Goal: Navigation & Orientation: Find specific page/section

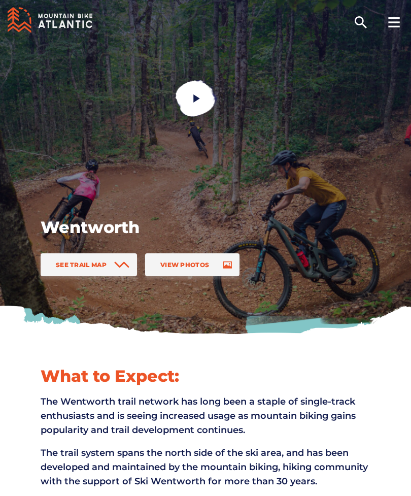
click at [115, 264] on icon at bounding box center [121, 265] width 15 height 7
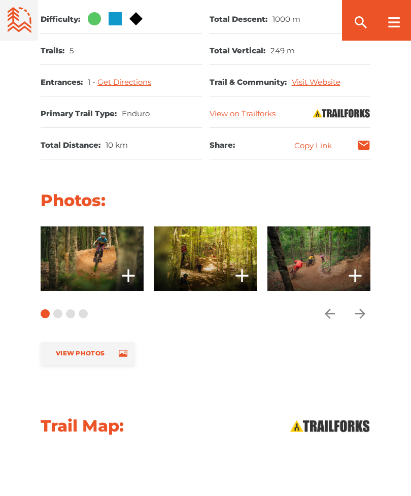
scroll to position [1108, 0]
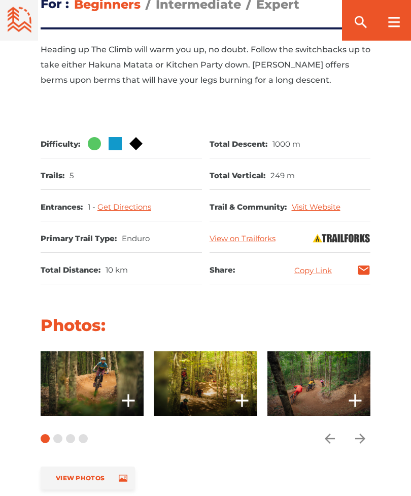
scroll to position [553, 0]
click at [121, 401] on span at bounding box center [92, 383] width 103 height 64
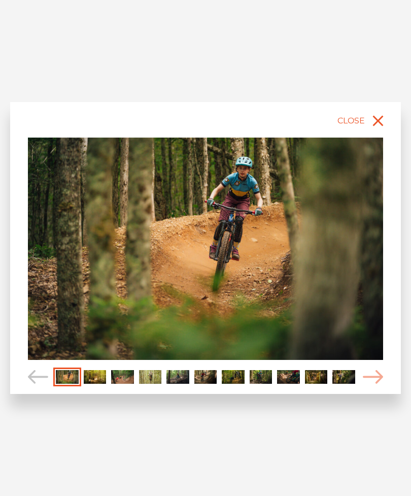
click at [382, 384] on icon "Carousel Navigation" at bounding box center [373, 377] width 20 height 14
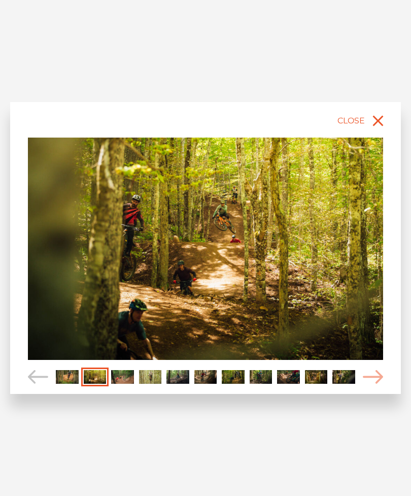
click at [379, 384] on icon "Carousel Navigation" at bounding box center [373, 377] width 20 height 14
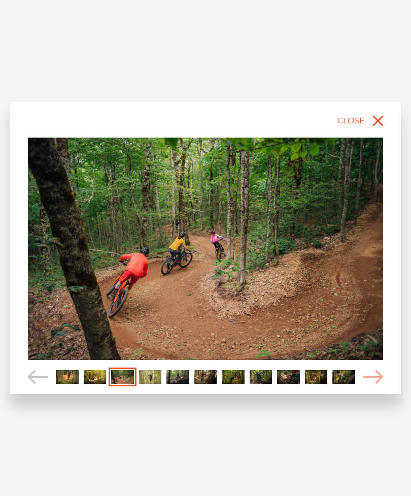
click at [382, 384] on icon "Carousel Navigation" at bounding box center [373, 377] width 20 height 14
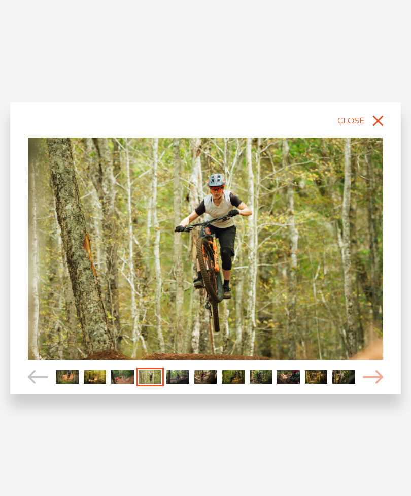
click at [381, 384] on icon "Carousel Navigation" at bounding box center [373, 377] width 20 height 14
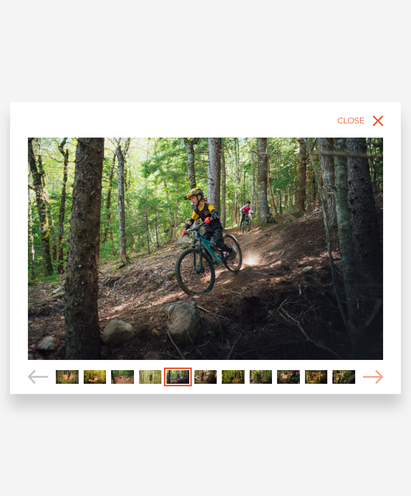
click at [385, 382] on div "slide 6 of 11" at bounding box center [205, 248] width 391 height 292
click at [372, 384] on icon "Carousel Navigation" at bounding box center [373, 377] width 20 height 14
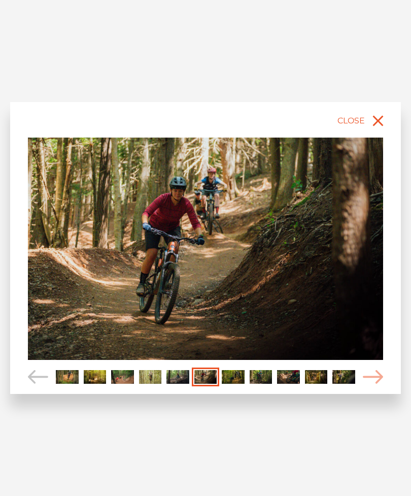
click at [383, 385] on span "Carousel Navigation" at bounding box center [373, 377] width 20 height 19
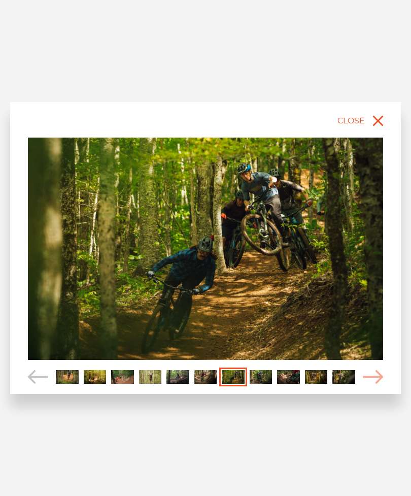
click at [382, 386] on span "Carousel Navigation" at bounding box center [373, 377] width 20 height 19
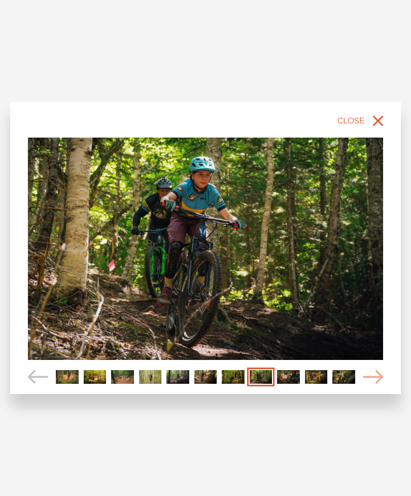
click at [380, 384] on icon "Carousel Navigation" at bounding box center [373, 377] width 20 height 14
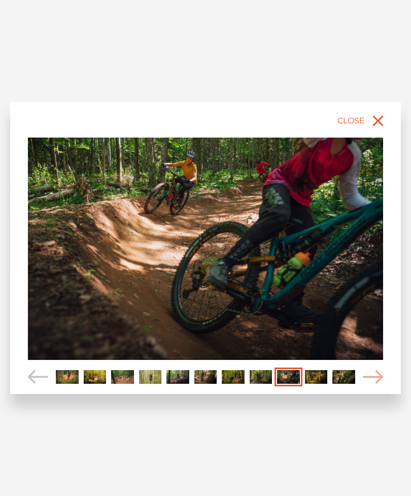
click at [383, 384] on icon "Carousel Navigation" at bounding box center [373, 377] width 20 height 14
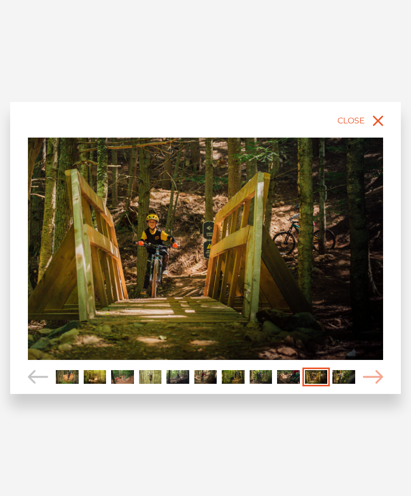
click at [380, 384] on icon "Carousel Navigation" at bounding box center [373, 377] width 20 height 14
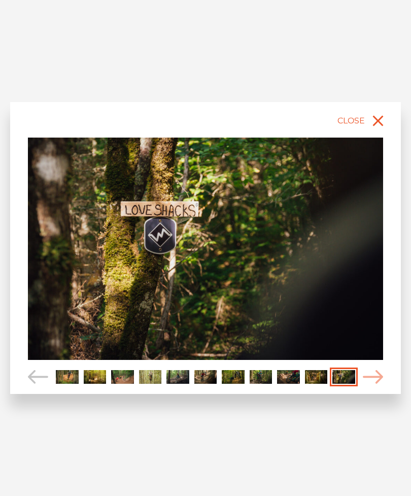
click at [380, 130] on icon "close" at bounding box center [378, 121] width 18 height 18
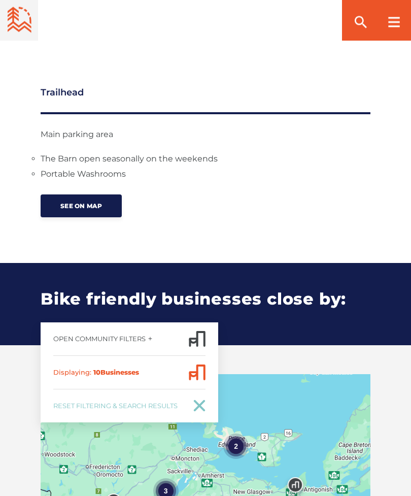
scroll to position [1343, 0]
click at [398, 267] on div "Wentworth See Trail Map View Photos slide 12 of 11" at bounding box center [205, 276] width 411 height 3239
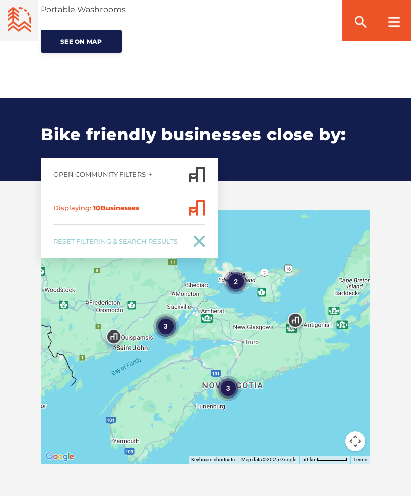
scroll to position [1507, 0]
click at [171, 339] on div "3" at bounding box center [165, 325] width 25 height 25
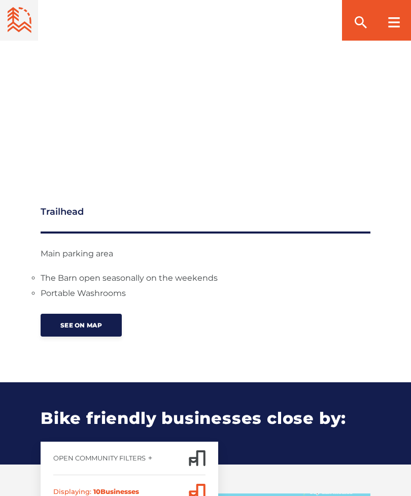
scroll to position [1223, 0]
